Goal: Find specific page/section

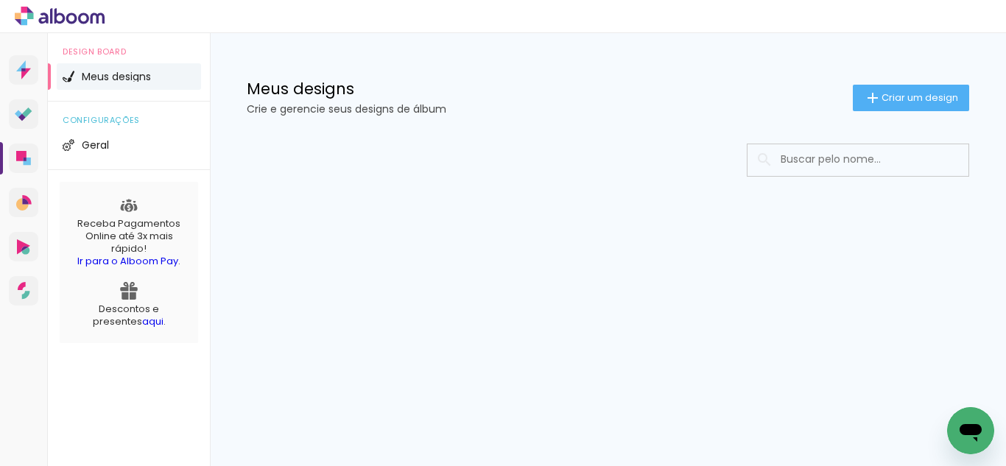
click at [836, 158] on input at bounding box center [879, 159] width 210 height 30
type input "karla"
type paper-input "karla"
